Goal: Task Accomplishment & Management: Manage account settings

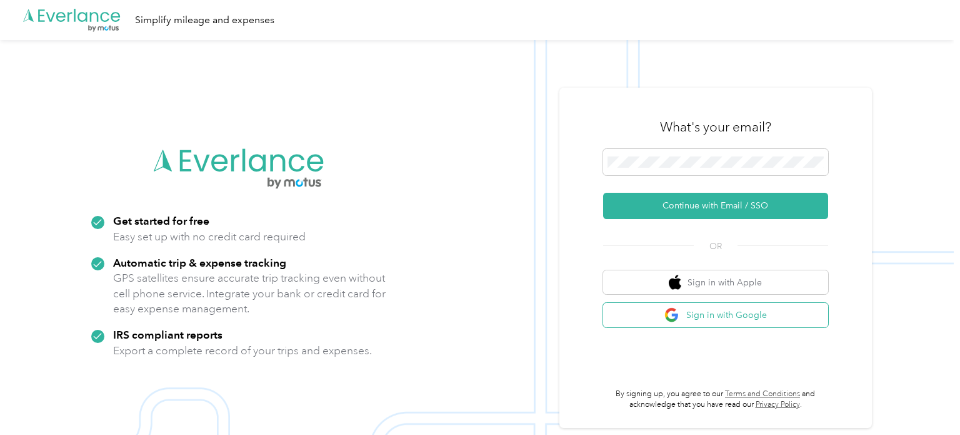
click at [680, 310] on img "button" at bounding box center [673, 315] width 16 height 16
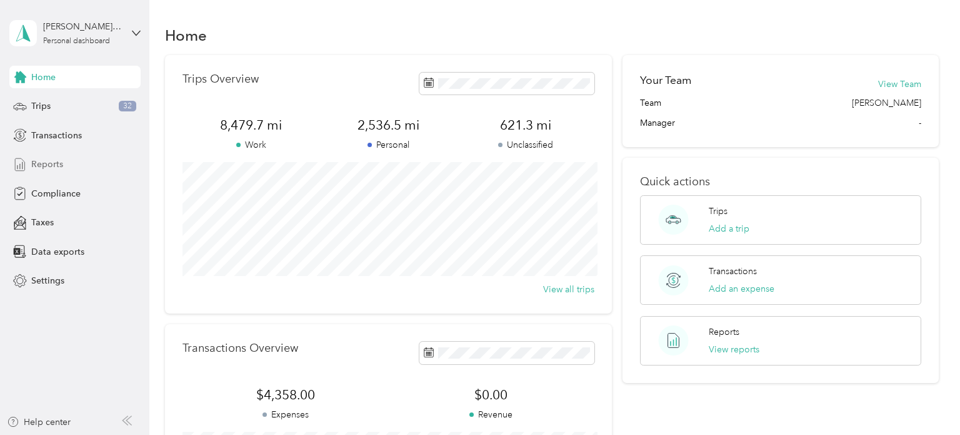
click at [48, 162] on span "Reports" at bounding box center [47, 164] width 32 height 13
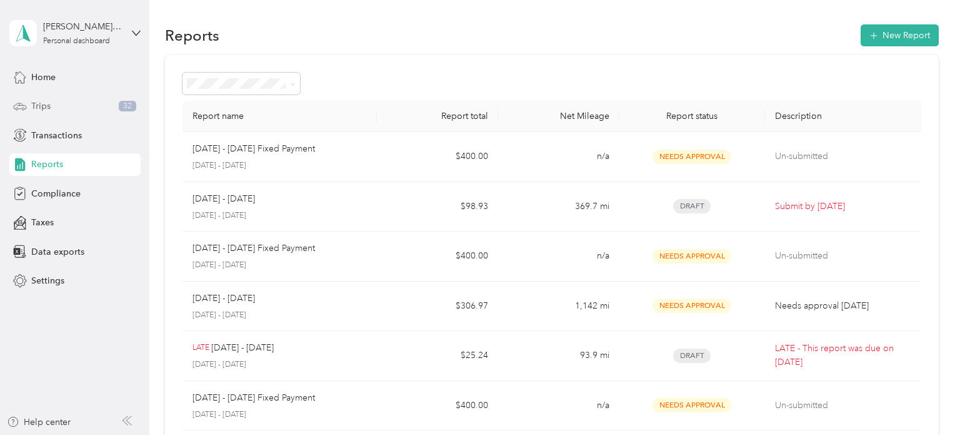
click at [69, 102] on div "Trips 32" at bounding box center [74, 106] width 131 height 23
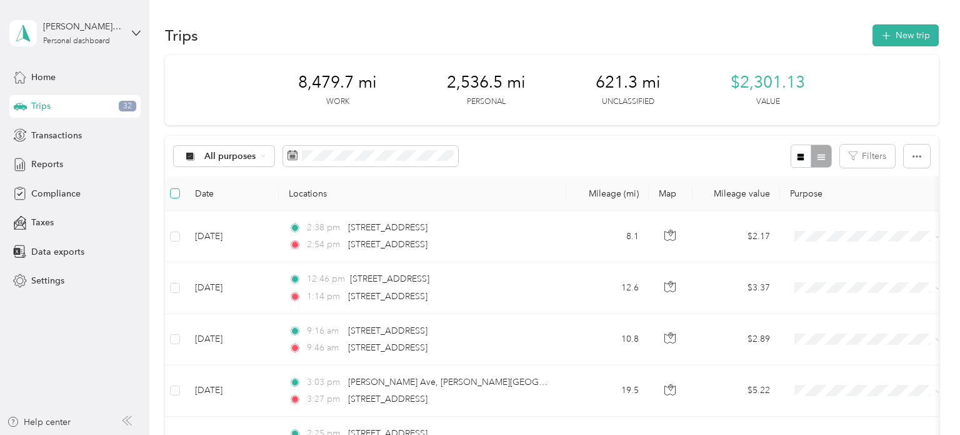
click at [170, 198] on label at bounding box center [175, 193] width 10 height 14
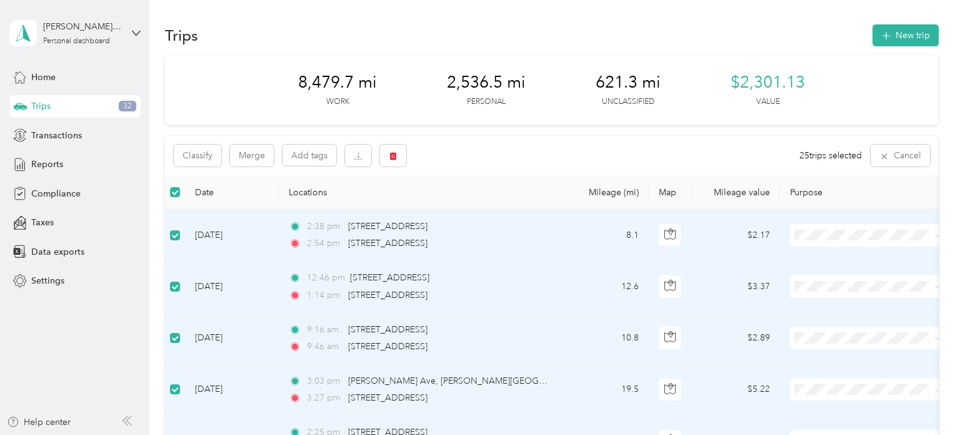
click at [841, 242] on span at bounding box center [867, 235] width 155 height 23
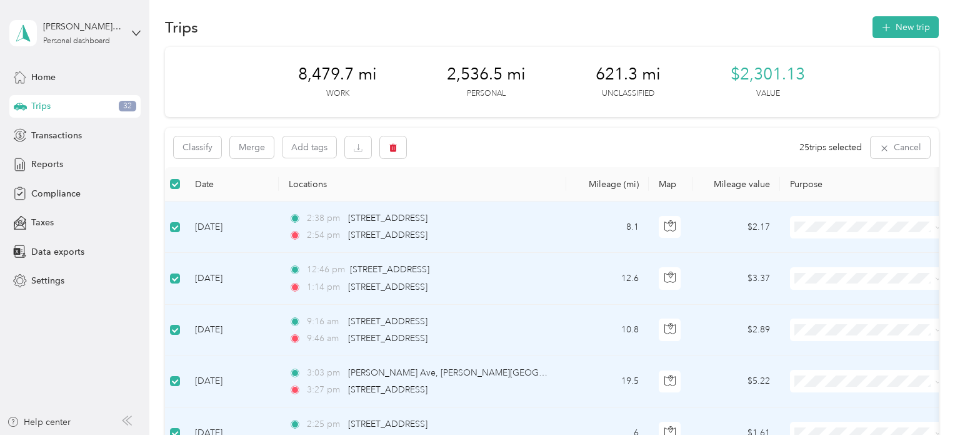
scroll to position [19, 0]
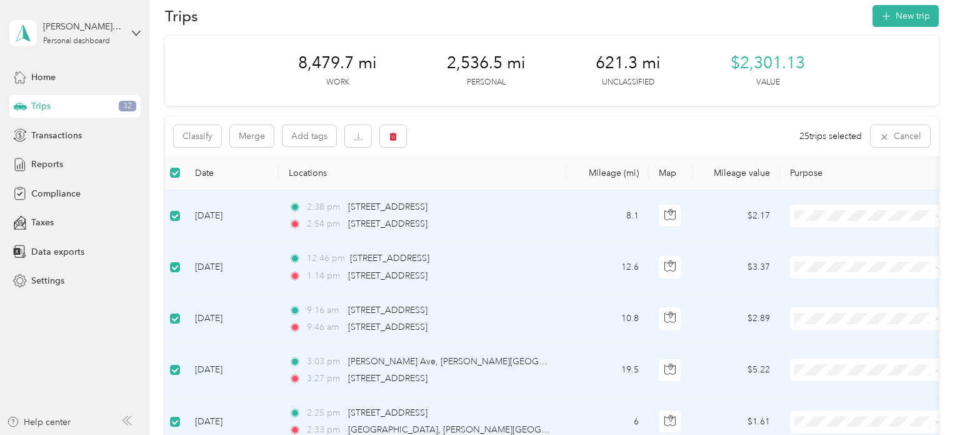
click at [849, 246] on ol "Whirlpool Personal" at bounding box center [867, 250] width 155 height 44
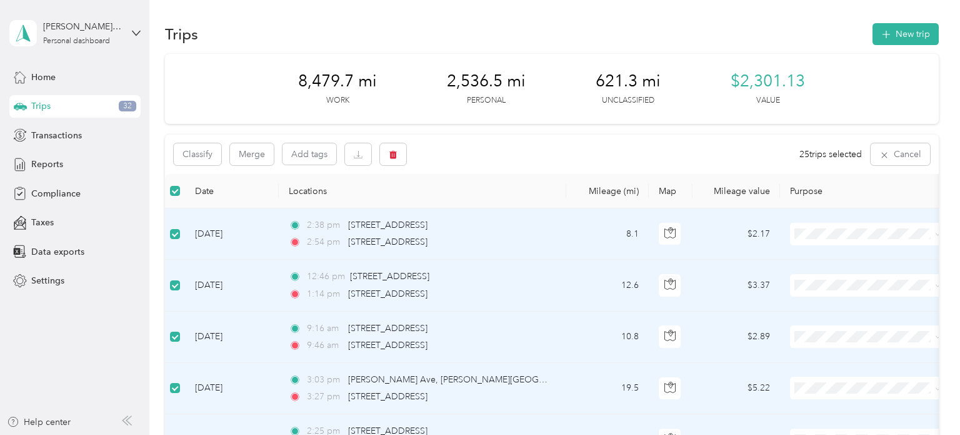
scroll to position [0, 0]
click at [590, 156] on div "Classify Merge Add tags 25 trips selected Cancel" at bounding box center [552, 155] width 774 height 39
click at [196, 166] on button "Classify" at bounding box center [198, 155] width 48 height 22
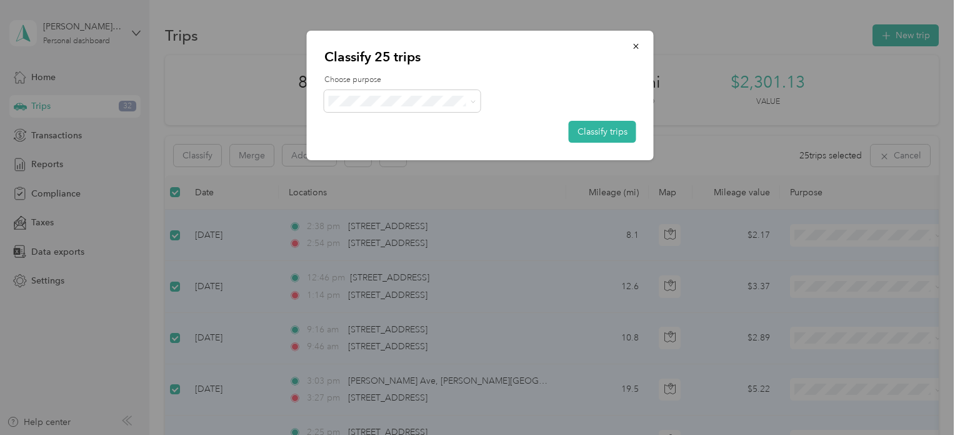
click at [388, 133] on ol "Whirlpool Personal" at bounding box center [403, 135] width 156 height 44
click at [435, 108] on span at bounding box center [403, 101] width 156 height 22
click at [383, 124] on span "Whirlpool" at bounding box center [413, 123] width 116 height 13
click at [589, 130] on button "Classify trips" at bounding box center [603, 132] width 68 height 22
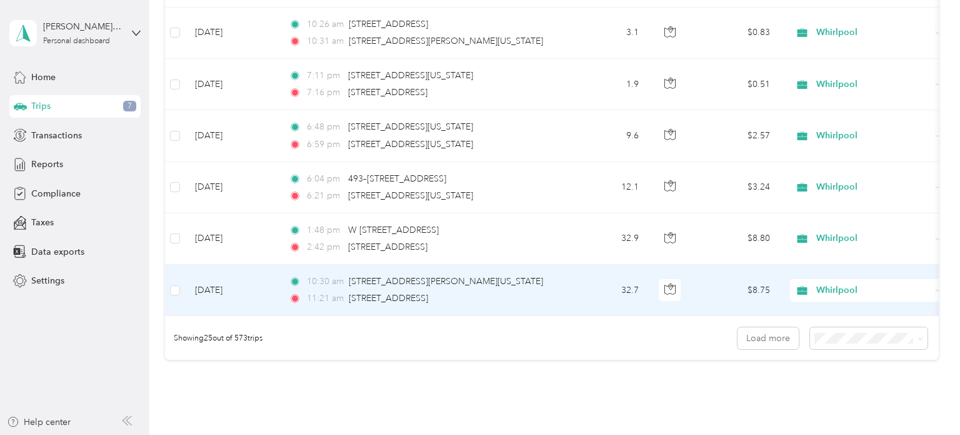
scroll to position [1275, 0]
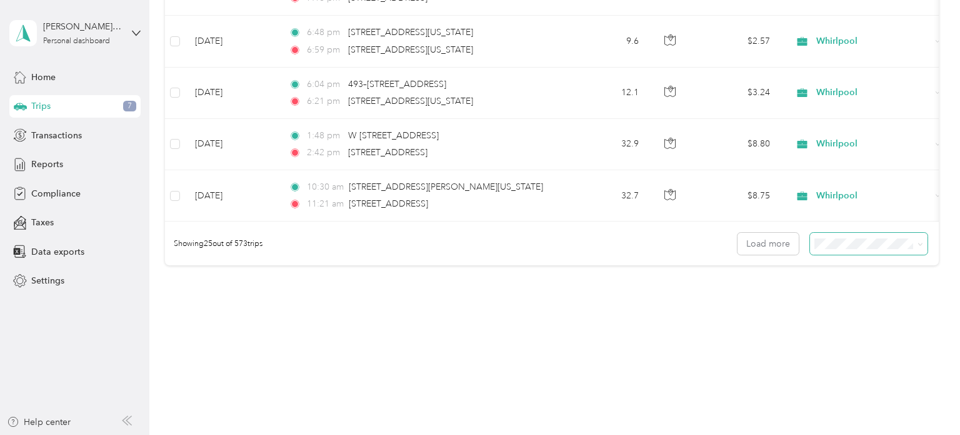
click at [875, 250] on span at bounding box center [869, 244] width 118 height 22
click at [847, 288] on span "50 per load" at bounding box center [848, 285] width 46 height 11
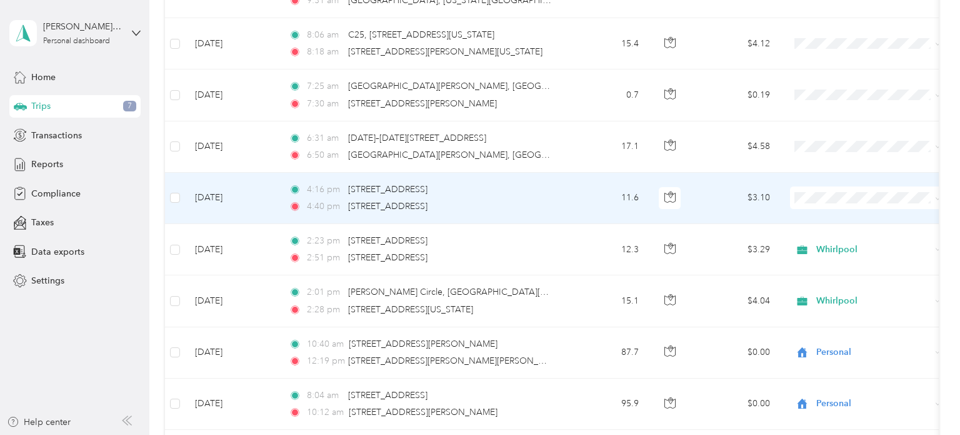
scroll to position [1631, 0]
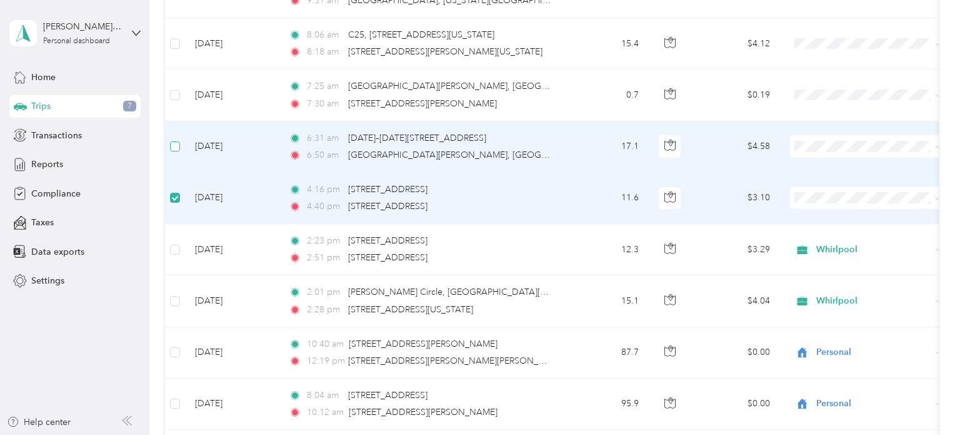
click at [176, 148] on label at bounding box center [175, 146] width 10 height 14
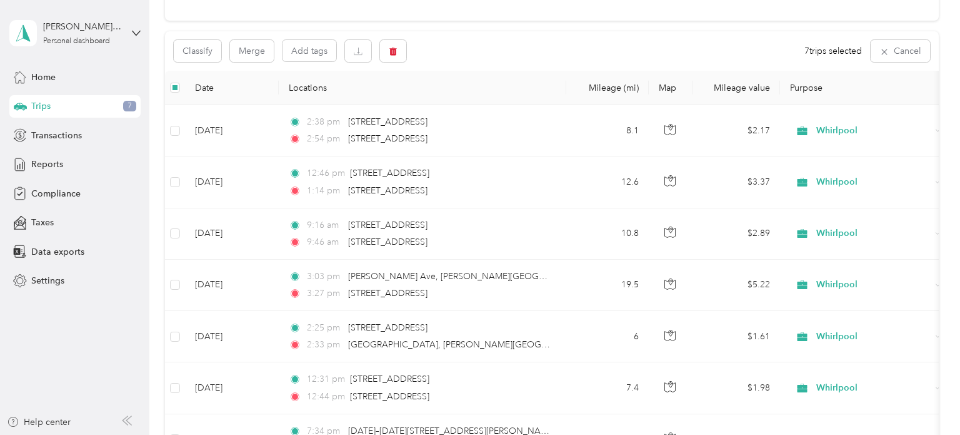
scroll to position [0, 0]
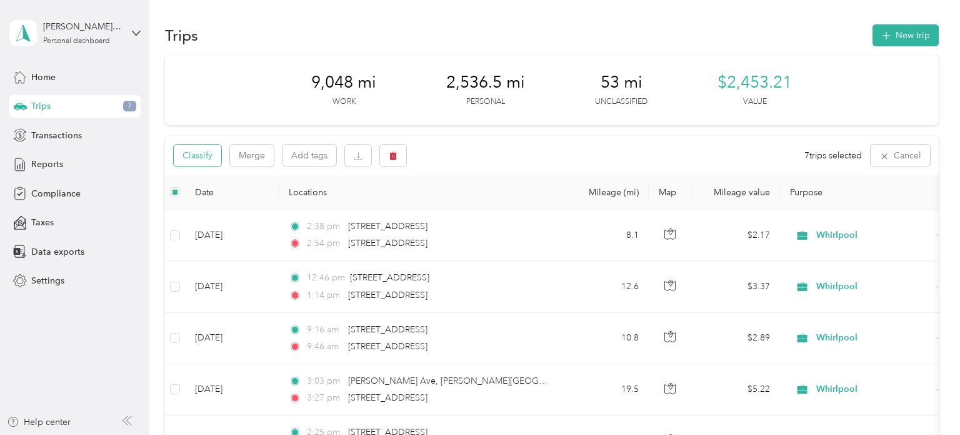
click at [208, 164] on button "Classify" at bounding box center [198, 155] width 48 height 22
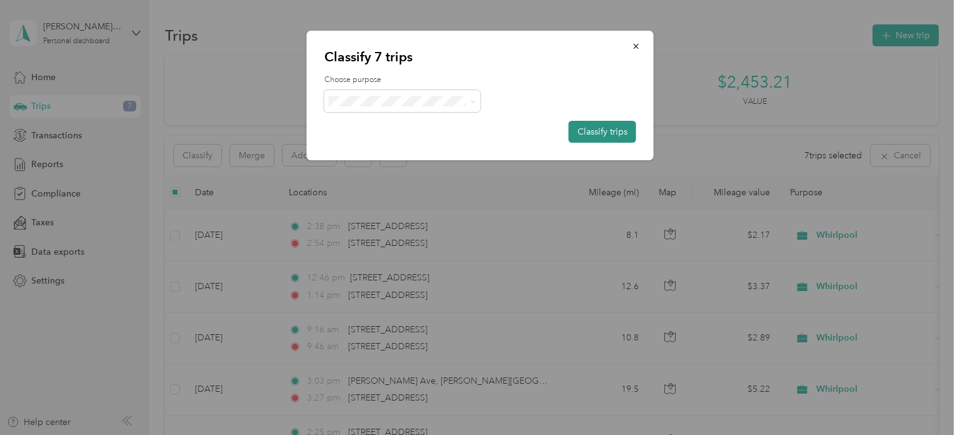
click at [595, 132] on button "Classify trips" at bounding box center [603, 132] width 68 height 22
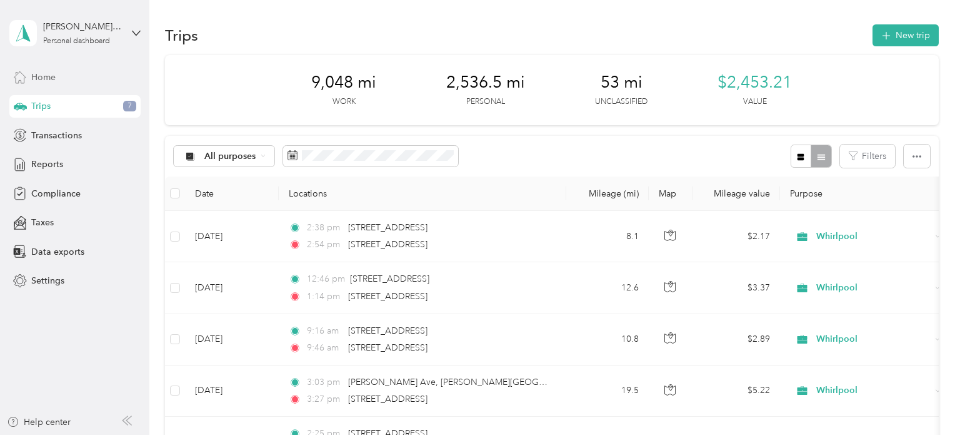
click at [64, 81] on div "Home" at bounding box center [74, 77] width 131 height 23
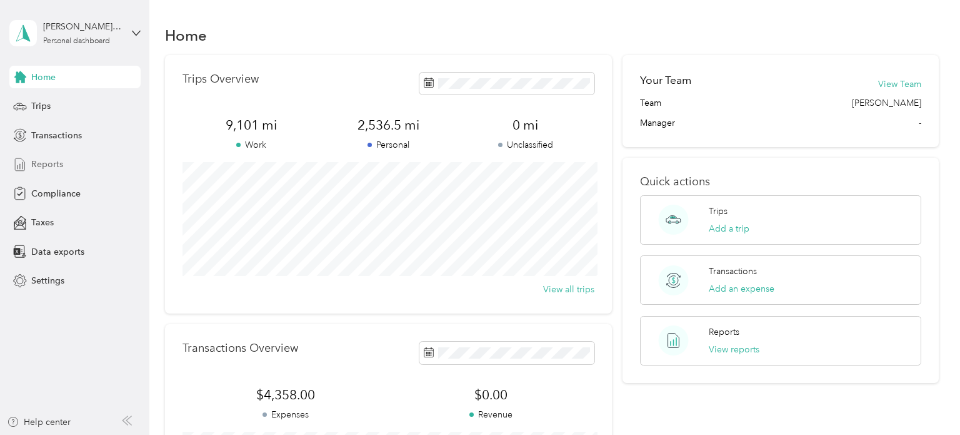
click at [66, 154] on div "Reports" at bounding box center [74, 164] width 131 height 23
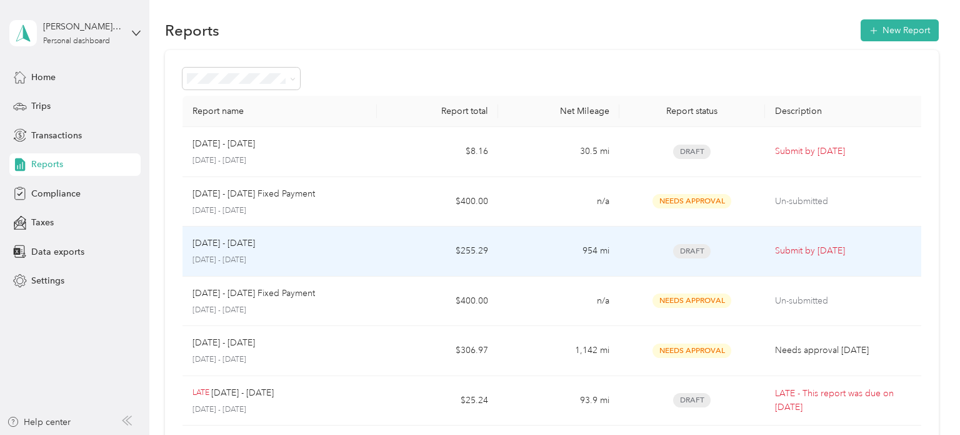
scroll to position [6, 0]
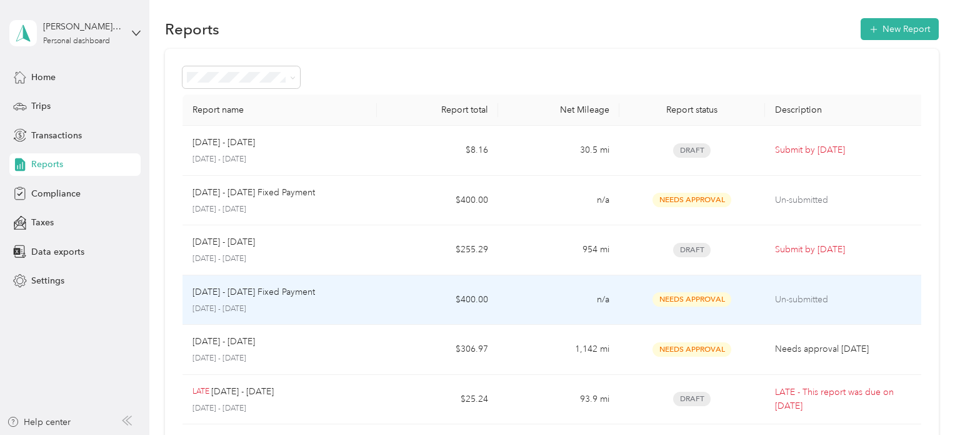
click at [391, 308] on td "$400.00" at bounding box center [437, 300] width 121 height 50
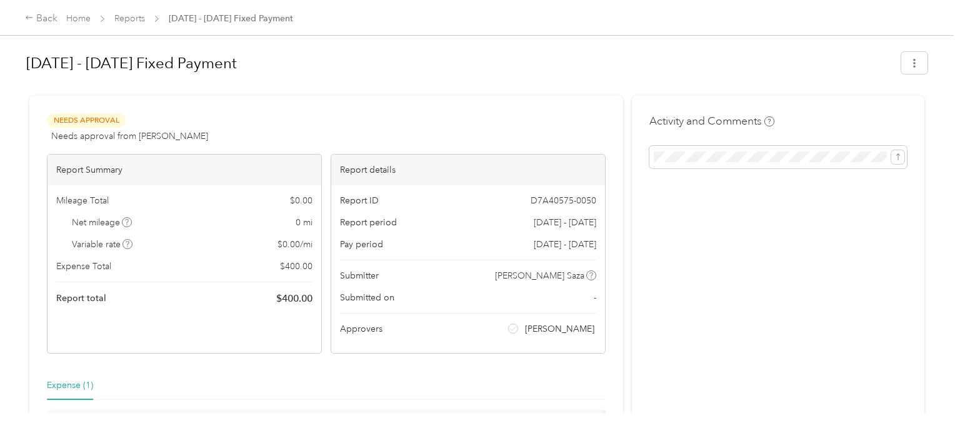
click at [519, 136] on div "Needs Approval Needs approval from [PERSON_NAME] View activity & comments" at bounding box center [326, 128] width 559 height 30
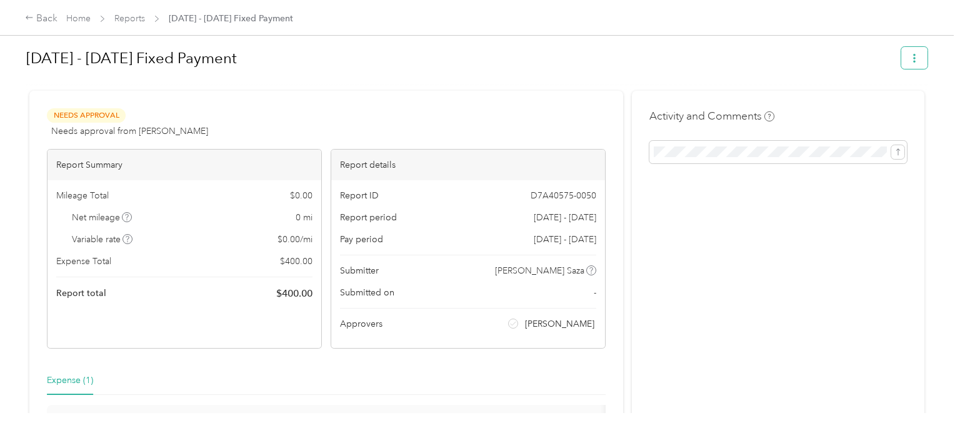
scroll to position [6, 0]
click at [907, 56] on div "[DATE] - [DATE] Fixed Payment" at bounding box center [477, 59] width 902 height 37
click at [919, 58] on icon "button" at bounding box center [914, 57] width 9 height 9
click at [871, 103] on span "Download" at bounding box center [885, 102] width 41 height 13
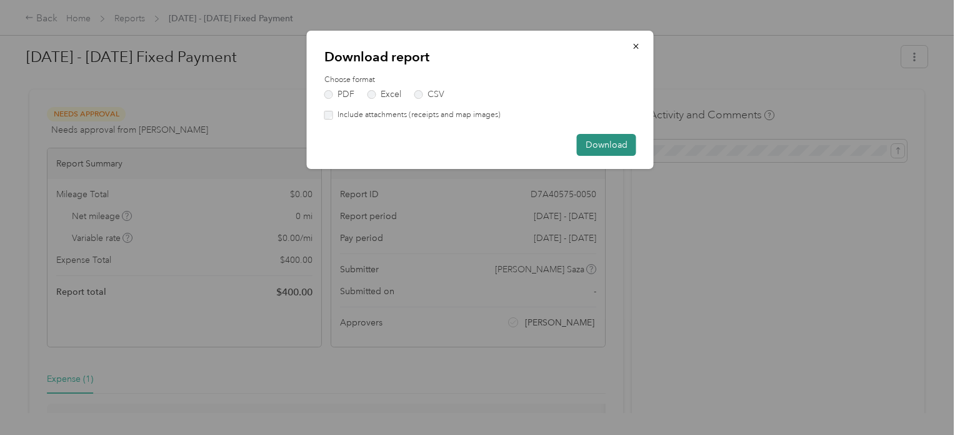
click at [627, 145] on button "Download" at bounding box center [606, 145] width 59 height 22
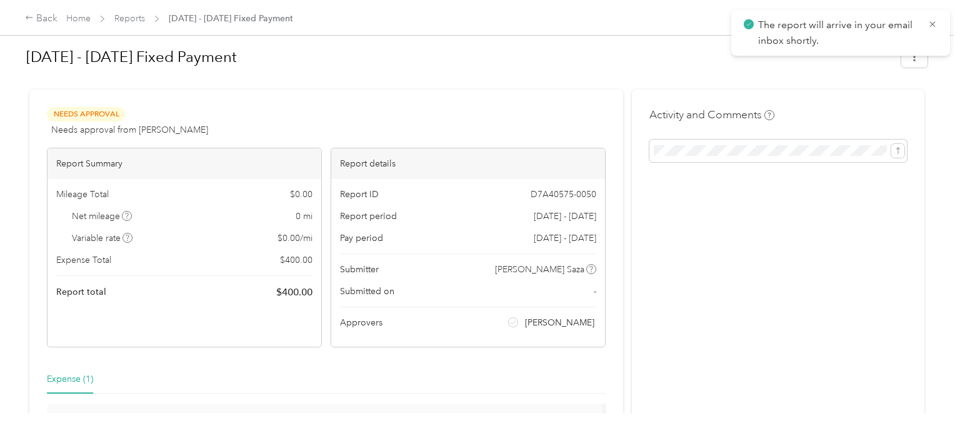
click at [503, 99] on div "Needs Approval Needs approval from [PERSON_NAME] View activity & comments Repor…" at bounding box center [326, 300] width 594 height 423
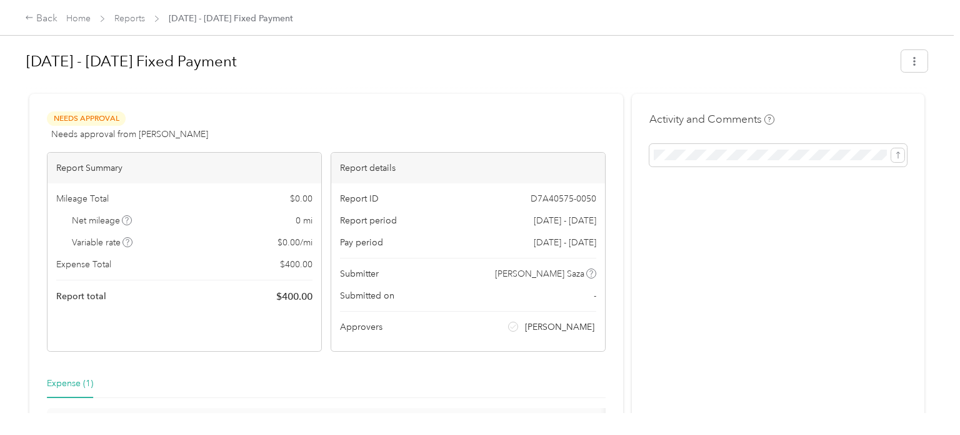
scroll to position [0, 0]
click at [126, 9] on div "Back Home Reports [DATE] - [DATE] Fixed Payment" at bounding box center [480, 17] width 960 height 35
click at [125, 22] on link "Reports" at bounding box center [129, 18] width 31 height 11
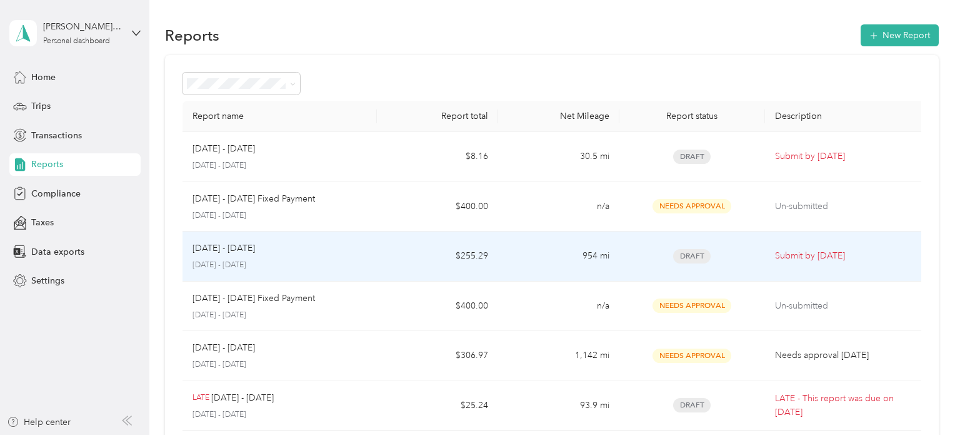
click at [365, 266] on p "[DATE] - [DATE]" at bounding box center [280, 264] width 174 height 11
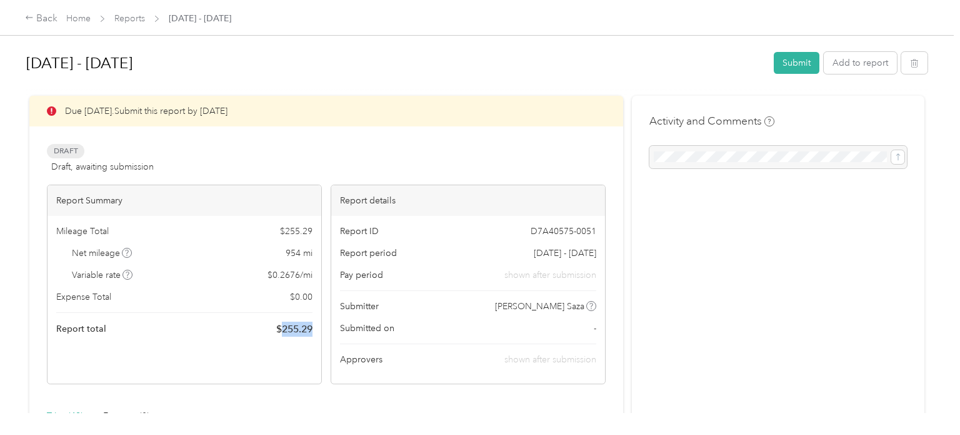
drag, startPoint x: 311, startPoint y: 328, endPoint x: 281, endPoint y: 329, distance: 30.0
click at [281, 329] on span "$ 255.29" at bounding box center [294, 328] width 36 height 15
copy span "255.29"
click at [803, 63] on button "Submit" at bounding box center [797, 63] width 46 height 22
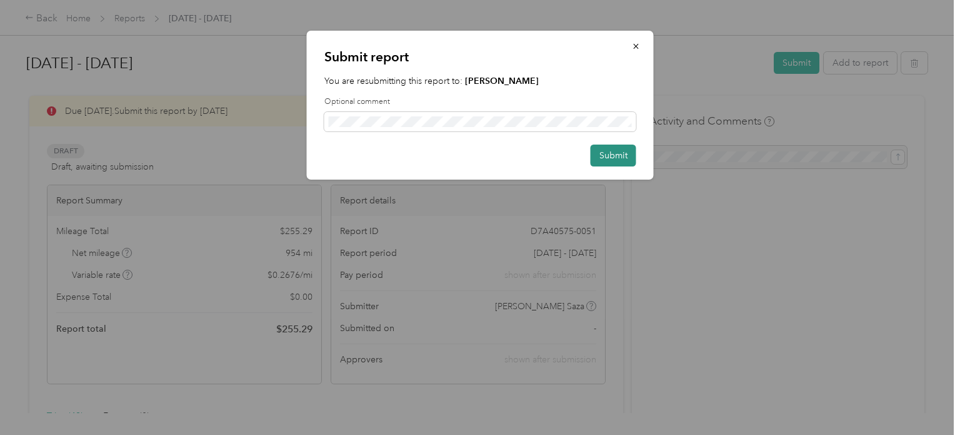
click at [614, 154] on button "Submit" at bounding box center [614, 155] width 46 height 22
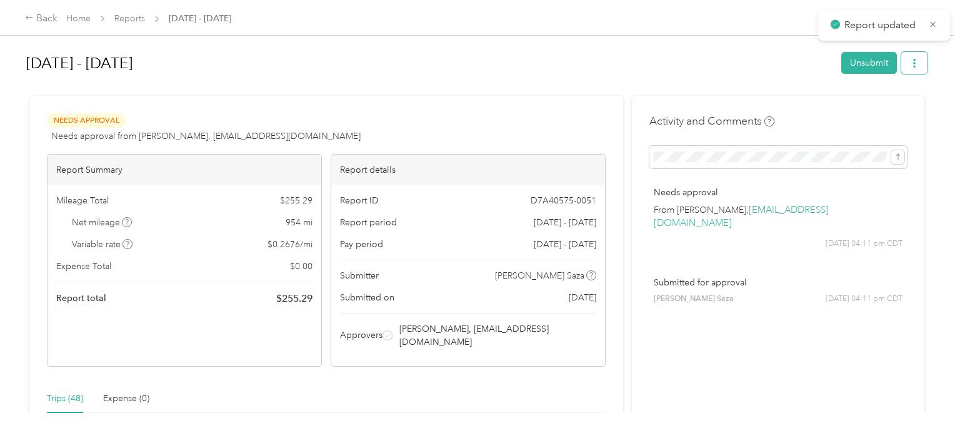
click at [919, 64] on icon "button" at bounding box center [914, 63] width 9 height 9
click at [877, 107] on span "Download" at bounding box center [885, 108] width 41 height 13
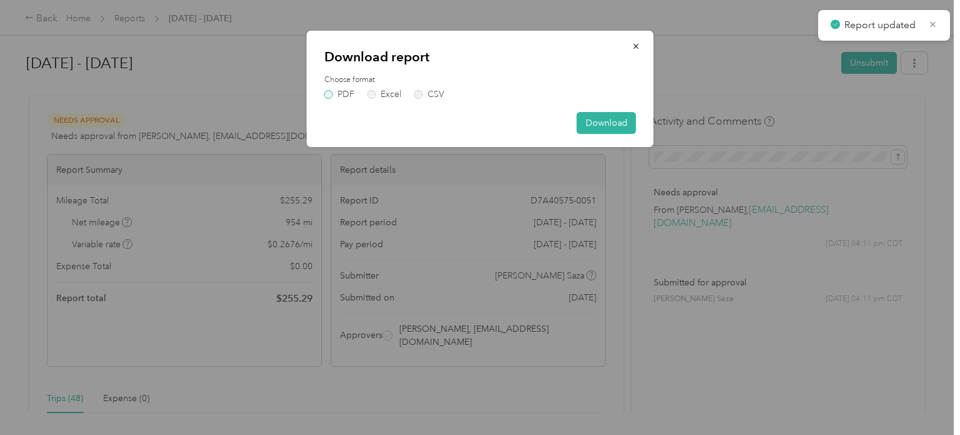
click at [328, 90] on label "PDF" at bounding box center [340, 94] width 30 height 9
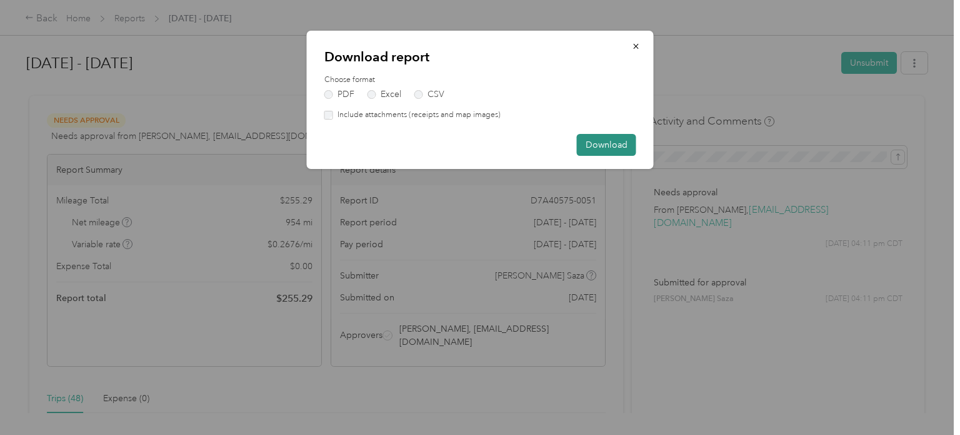
click at [595, 138] on button "Download" at bounding box center [606, 145] width 59 height 22
